Goal: Information Seeking & Learning: Learn about a topic

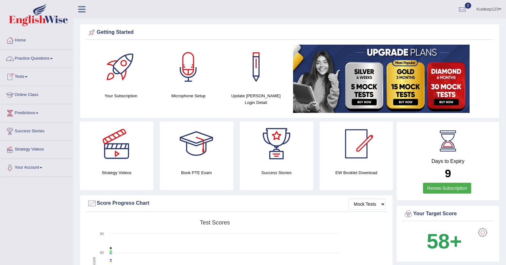
click at [49, 59] on link "Practice Questions" at bounding box center [36, 58] width 73 height 16
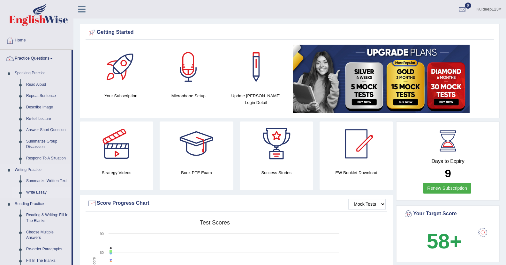
click at [38, 192] on link "Write Essay" at bounding box center [47, 192] width 48 height 11
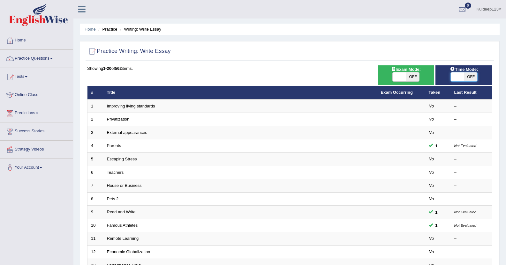
click at [459, 77] on span at bounding box center [457, 76] width 13 height 9
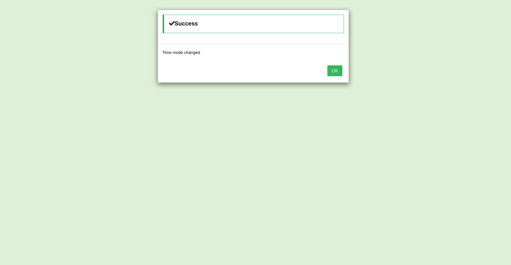
drag, startPoint x: 459, startPoint y: 77, endPoint x: 335, endPoint y: 71, distance: 124.3
click at [335, 71] on div "Success Time mode changed OK" at bounding box center [255, 132] width 511 height 265
click at [335, 71] on button "OK" at bounding box center [334, 70] width 15 height 11
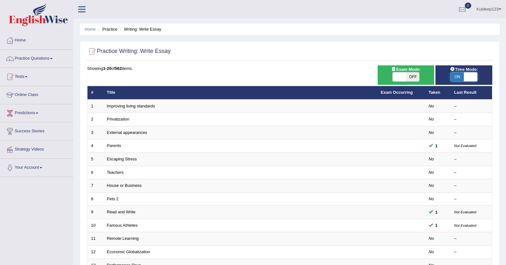
click at [465, 76] on span at bounding box center [470, 76] width 13 height 9
checkbox input "false"
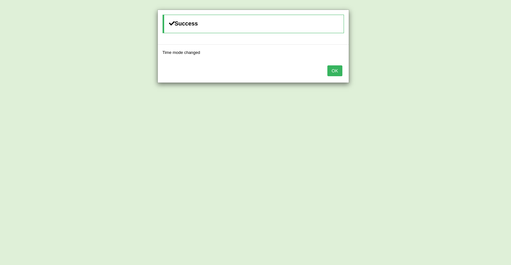
click at [334, 71] on button "OK" at bounding box center [334, 70] width 15 height 11
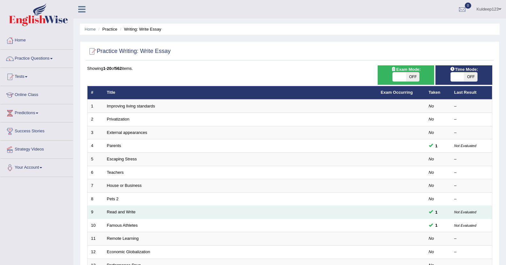
click at [115, 217] on td "Read and Write" at bounding box center [240, 212] width 274 height 13
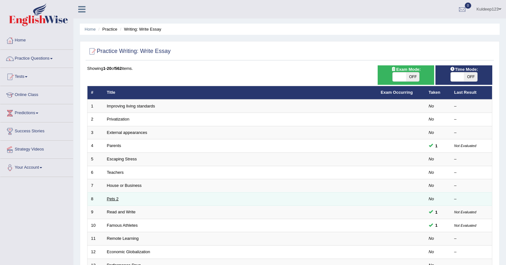
click at [113, 199] on link "Pets 2" at bounding box center [113, 199] width 12 height 5
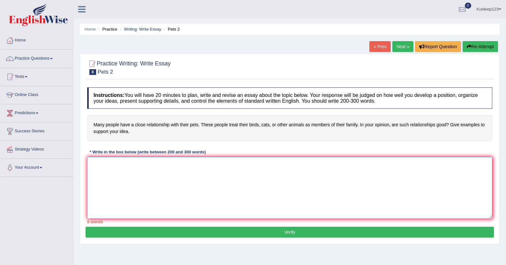
click at [95, 166] on textarea at bounding box center [289, 188] width 405 height 62
click at [93, 160] on textarea at bounding box center [289, 188] width 405 height 62
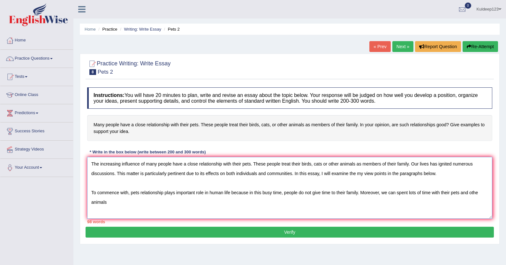
click at [481, 193] on textarea "The increasing influence of many people have a close relationship with their pe…" at bounding box center [289, 188] width 405 height 62
click at [108, 202] on textarea "The increasing influence of many people have a close relationship with their pe…" at bounding box center [289, 188] width 405 height 62
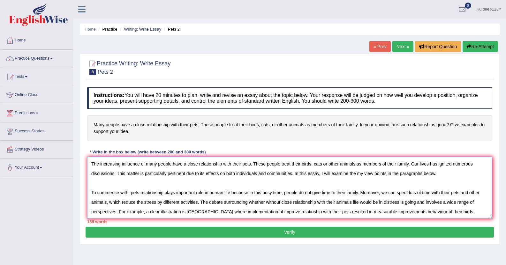
scroll to position [5, 0]
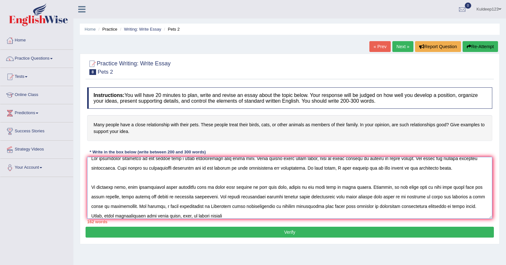
click at [176, 215] on textarea at bounding box center [289, 188] width 405 height 62
click at [196, 213] on textarea at bounding box center [289, 188] width 405 height 62
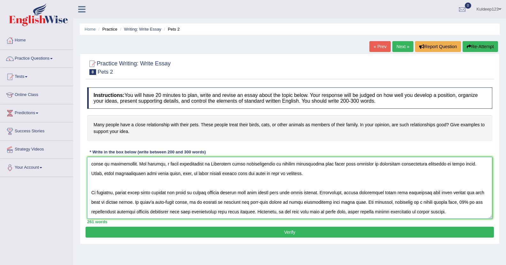
scroll to position [63, 0]
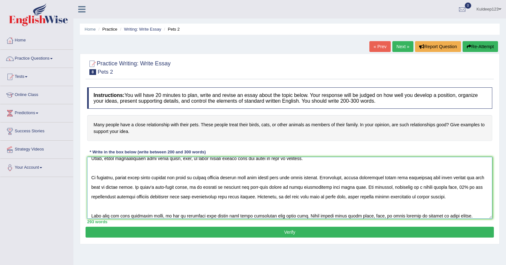
type textarea "The increasing influence of many people have a close relationship with their pe…"
click at [281, 234] on button "Verify" at bounding box center [290, 232] width 408 height 11
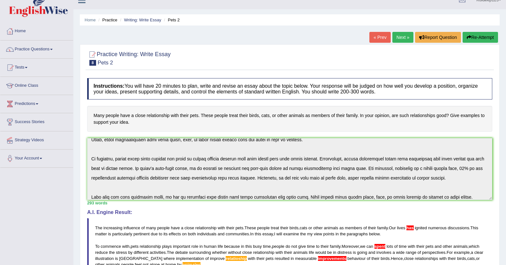
scroll to position [0, 0]
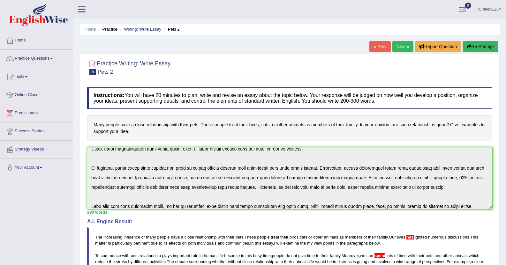
click at [471, 47] on button "Re-Attempt" at bounding box center [479, 46] width 35 height 11
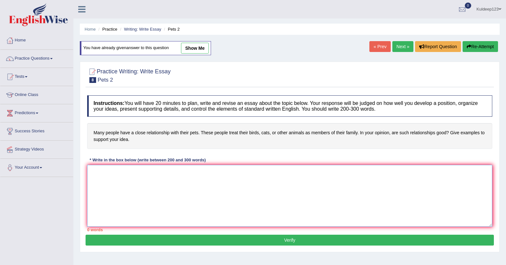
click at [96, 174] on textarea at bounding box center [289, 196] width 405 height 62
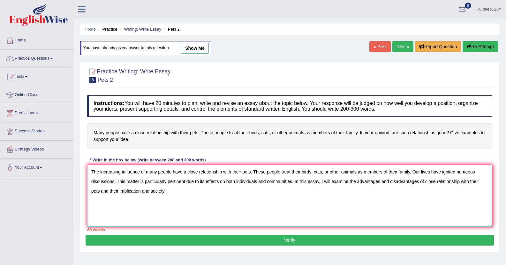
click at [150, 191] on textarea "The increasing influence of many people have a close relationship with their pe…" at bounding box center [289, 196] width 405 height 62
click at [165, 191] on textarea "The increasing influence of many people have a close relationship with their pe…" at bounding box center [289, 196] width 405 height 62
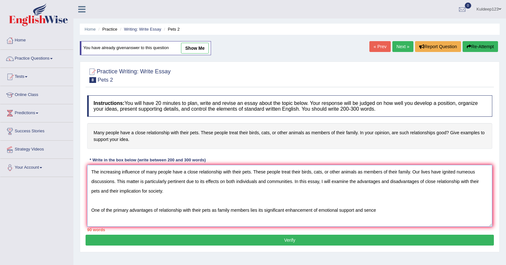
click at [385, 215] on textarea "The increasing influence of many people have a close relationship with their pe…" at bounding box center [289, 196] width 405 height 62
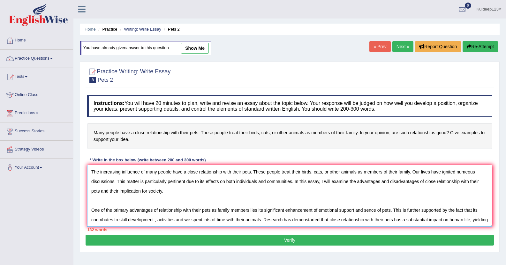
scroll to position [5, 0]
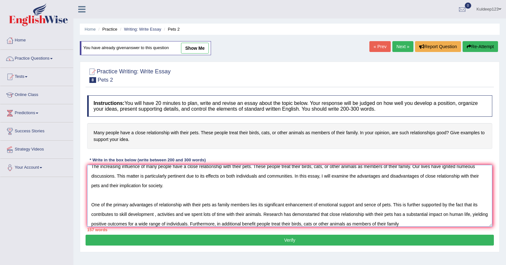
click at [273, 224] on textarea "The increasing influence of many people have a close relationship with their pe…" at bounding box center [289, 196] width 405 height 62
click at [425, 223] on textarea "The increasing influence of many people have a close relationship with their pe…" at bounding box center [289, 196] width 405 height 62
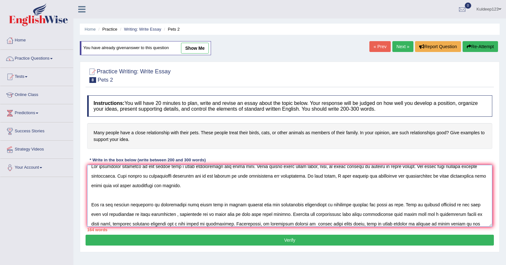
scroll to position [15, 0]
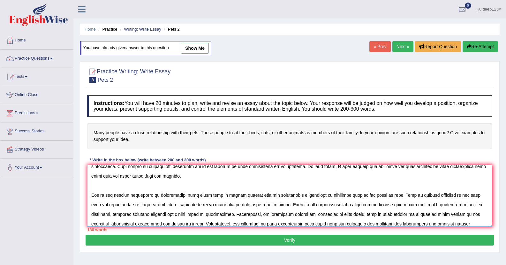
click at [372, 223] on textarea at bounding box center [289, 196] width 405 height 62
click at [413, 225] on textarea at bounding box center [289, 196] width 405 height 62
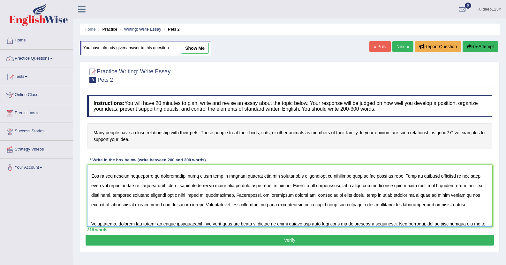
scroll to position [44, 0]
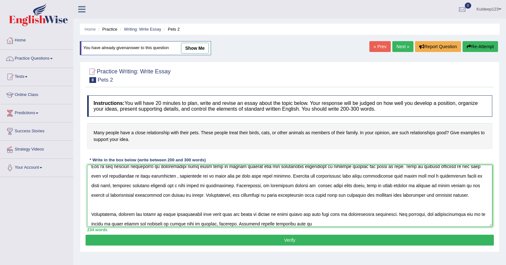
click at [292, 222] on textarea at bounding box center [289, 196] width 405 height 62
click at [307, 225] on textarea at bounding box center [289, 196] width 405 height 62
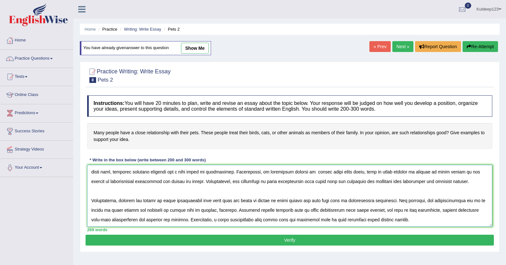
scroll to position [72, 0]
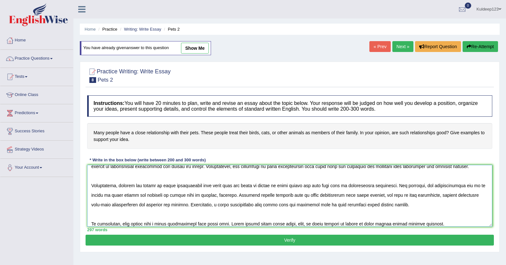
type textarea "The increasing influence of many people have a close relationship with their pe…"
click at [272, 241] on button "Verify" at bounding box center [290, 240] width 408 height 11
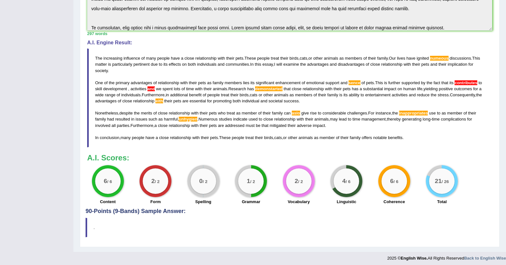
scroll to position [185, 0]
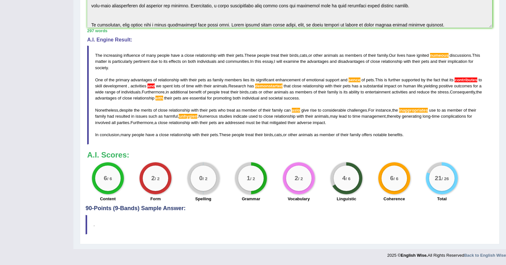
click at [329, 122] on blockquote "The increasing influence of many people have a close relationship with their pe…" at bounding box center [289, 95] width 405 height 99
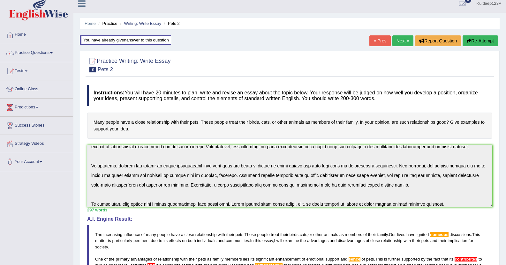
scroll to position [0, 0]
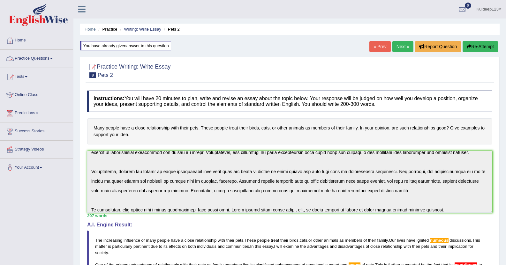
click at [54, 60] on link "Practice Questions" at bounding box center [36, 58] width 73 height 16
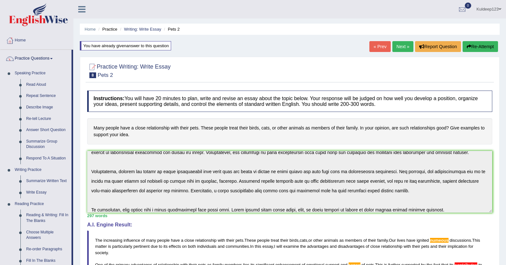
click at [78, 138] on div "Home Practice Writing: Write Essay Pets 2 You have already given answer to this…" at bounding box center [289, 217] width 432 height 434
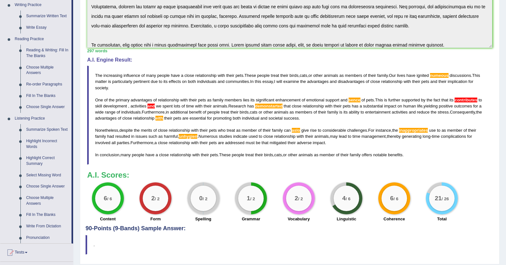
scroll to position [166, 0]
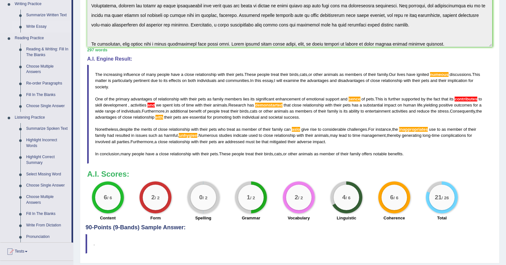
click at [43, 27] on link "Write Essay" at bounding box center [47, 26] width 48 height 11
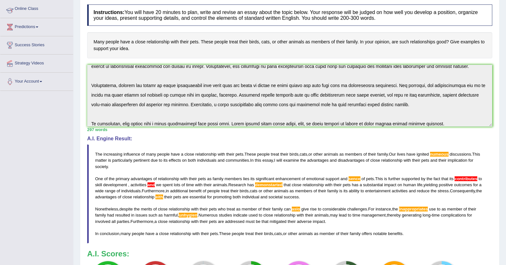
scroll to position [76, 0]
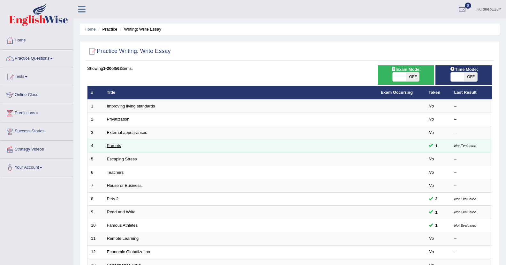
click at [115, 146] on link "Parents" at bounding box center [114, 145] width 14 height 5
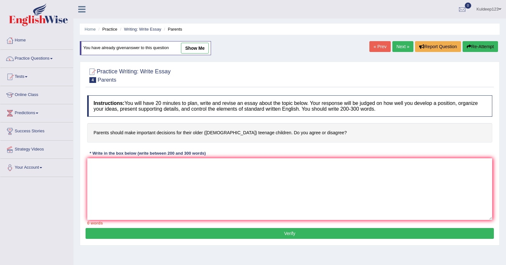
click at [191, 46] on link "show me" at bounding box center [195, 48] width 28 height 11
type textarea "The increasing influence of parents should make important decisions for their o…"
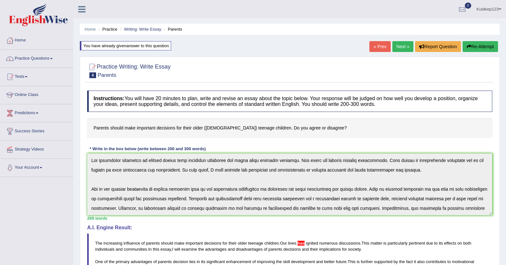
click at [55, 58] on link "Practice Questions" at bounding box center [36, 58] width 73 height 16
